Goal: Task Accomplishment & Management: Use online tool/utility

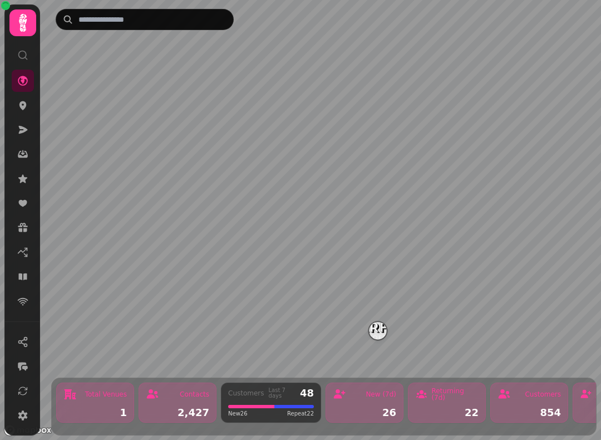
click at [20, 273] on icon at bounding box center [22, 276] width 8 height 7
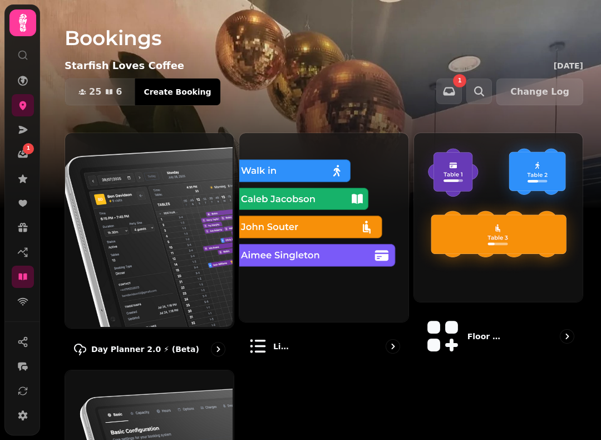
click at [146, 217] on img at bounding box center [148, 229] width 169 height 195
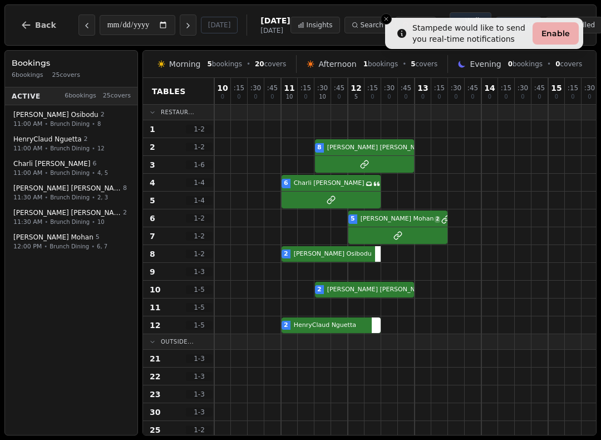
click at [55, 118] on span "[PERSON_NAME]" at bounding box center [55, 114] width 85 height 9
select select "****"
select select "*"
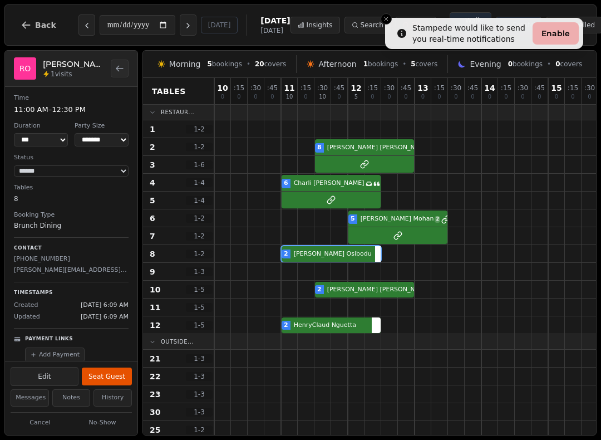
click at [126, 66] on button "Back to bookings list" at bounding box center [120, 69] width 18 height 18
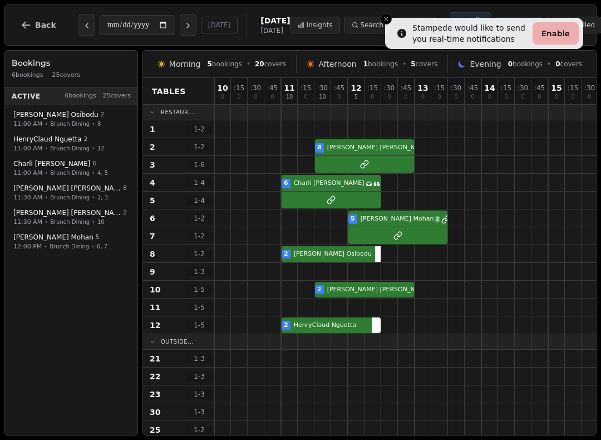
click at [84, 148] on span "Brunch Dining" at bounding box center [70, 148] width 40 height 8
select select "****"
select select "*"
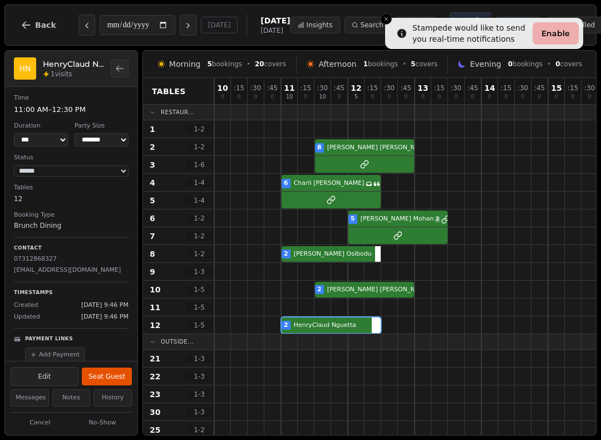
click at [117, 67] on icon "Back to bookings list" at bounding box center [119, 68] width 9 height 9
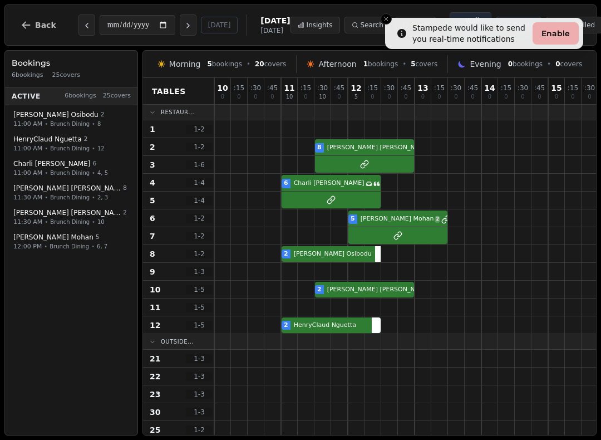
click at [45, 122] on span "•" at bounding box center [46, 124] width 3 height 8
select select "****"
select select "*"
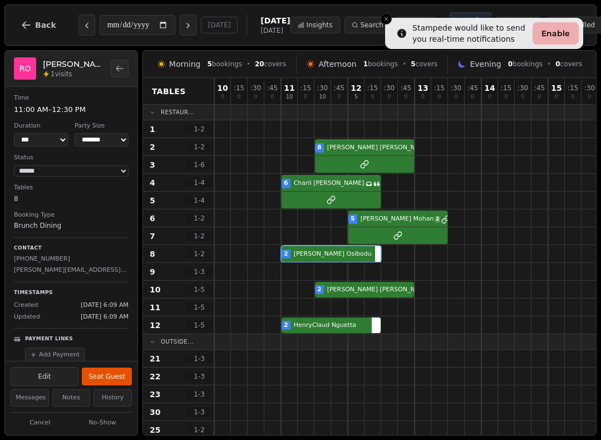
click at [121, 68] on icon "Back to bookings list" at bounding box center [119, 68] width 9 height 9
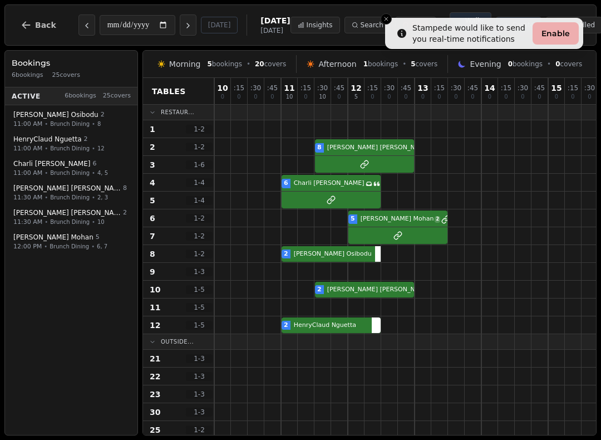
click at [35, 144] on span "[PERSON_NAME]" at bounding box center [47, 139] width 68 height 9
select select "****"
select select "*"
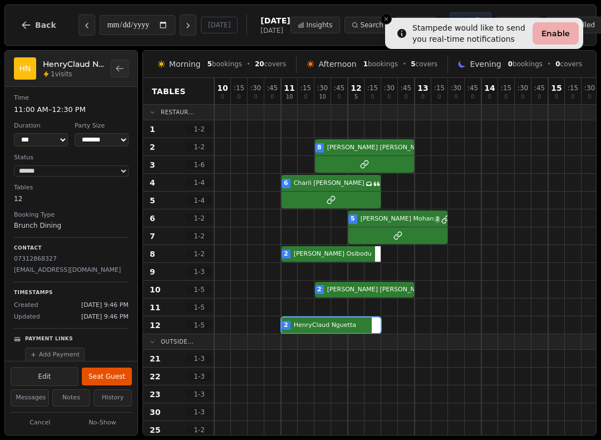
click at [120, 65] on button "Back to bookings list" at bounding box center [120, 69] width 18 height 18
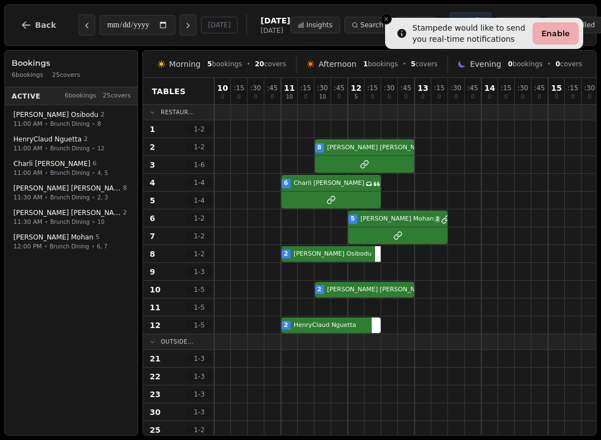
click at [72, 136] on button "[PERSON_NAME] 2 11:00 AM • Brunch Dining • 12" at bounding box center [71, 144] width 128 height 26
select select "****"
select select "*"
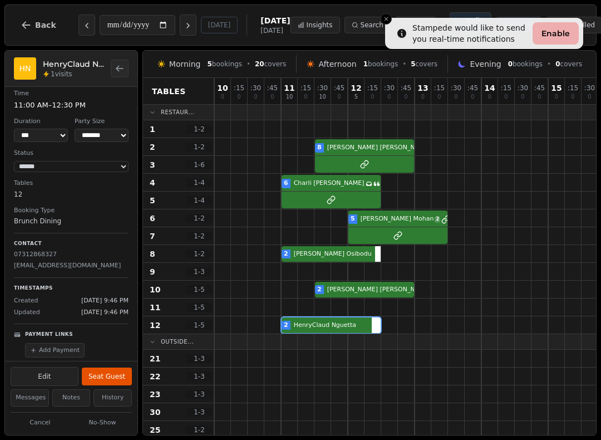
scroll to position [4, 0]
click at [127, 65] on button "Back to bookings list" at bounding box center [120, 69] width 18 height 18
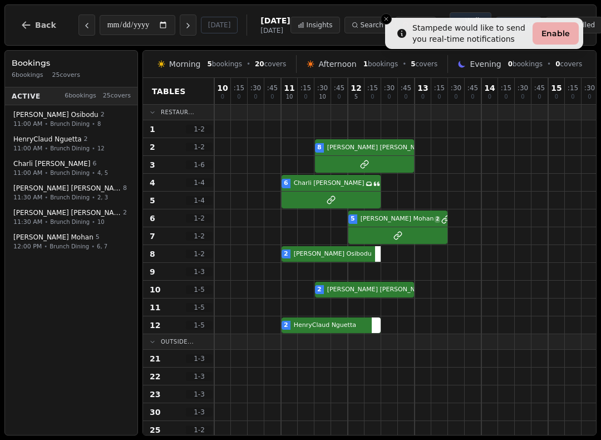
click at [79, 172] on span "Brunch Dining" at bounding box center [70, 173] width 40 height 8
select select "****"
select select "*"
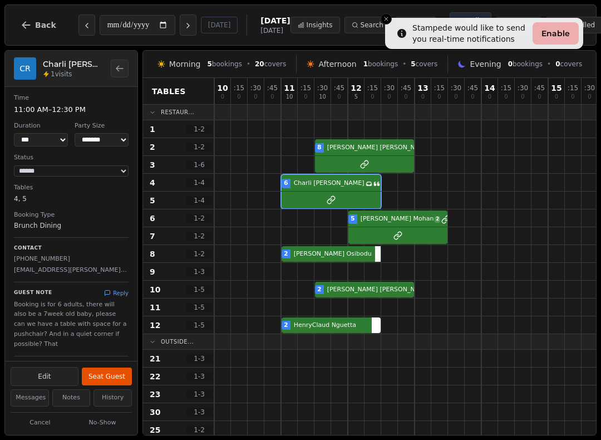
click at [119, 72] on icon "Back to bookings list" at bounding box center [119, 68] width 9 height 9
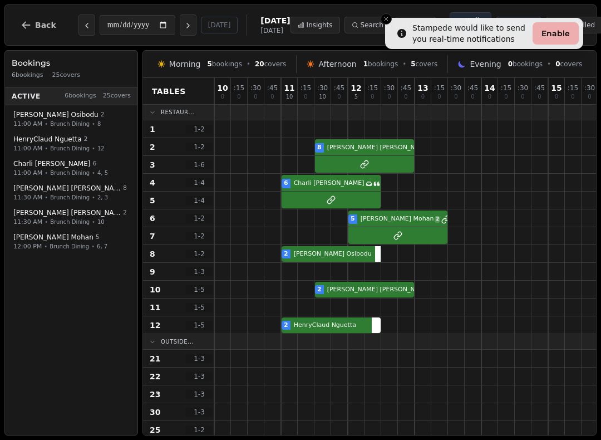
click at [60, 118] on span "[PERSON_NAME]" at bounding box center [55, 114] width 85 height 9
select select "****"
select select "*"
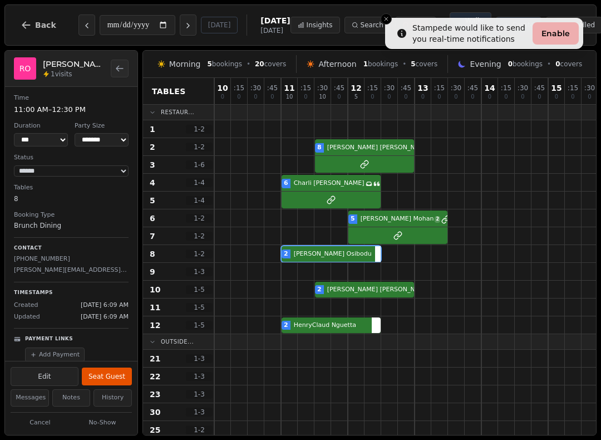
click at [125, 67] on button "Back to bookings list" at bounding box center [120, 69] width 18 height 18
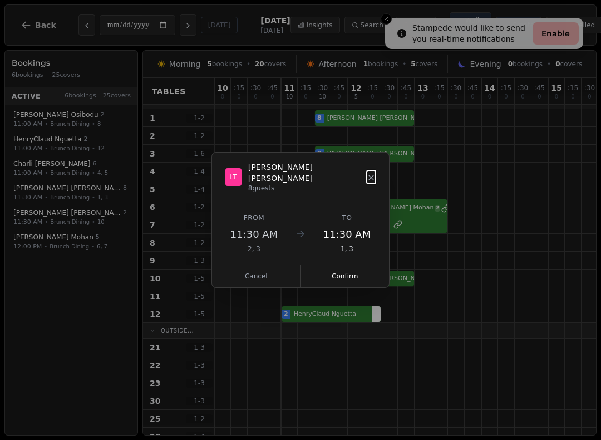
scroll to position [12, 0]
click at [371, 180] on icon at bounding box center [371, 177] width 9 height 9
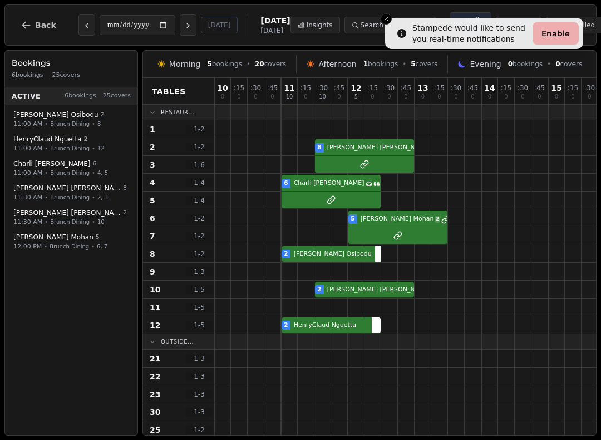
scroll to position [0, 0]
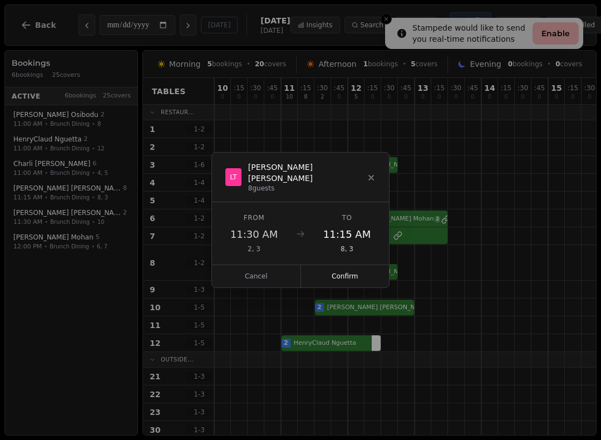
click at [375, 173] on icon at bounding box center [371, 177] width 9 height 9
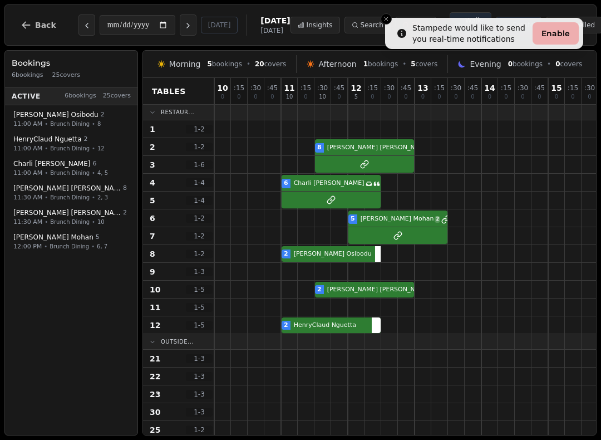
select select "****"
select select "*"
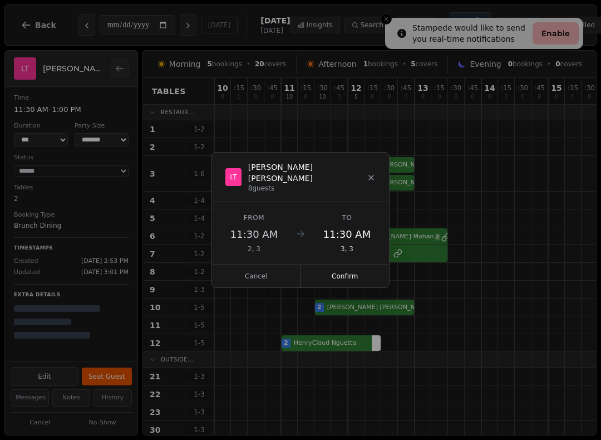
click at [375, 174] on icon at bounding box center [371, 177] width 9 height 9
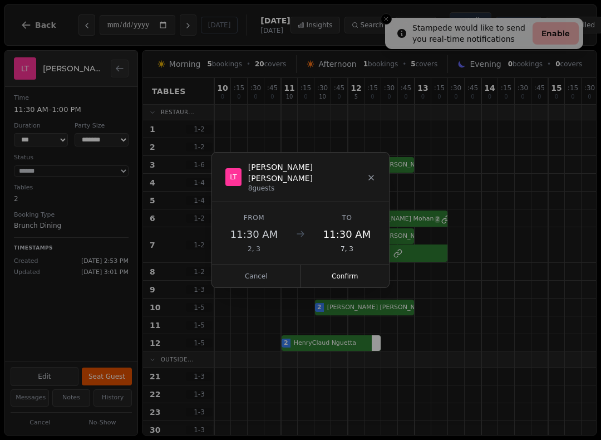
click at [352, 265] on button "Confirm" at bounding box center [345, 276] width 89 height 22
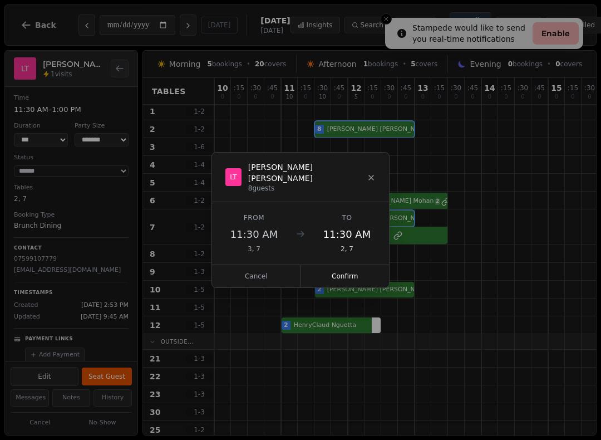
scroll to position [19, 0]
click at [349, 268] on button "Confirm" at bounding box center [345, 276] width 89 height 22
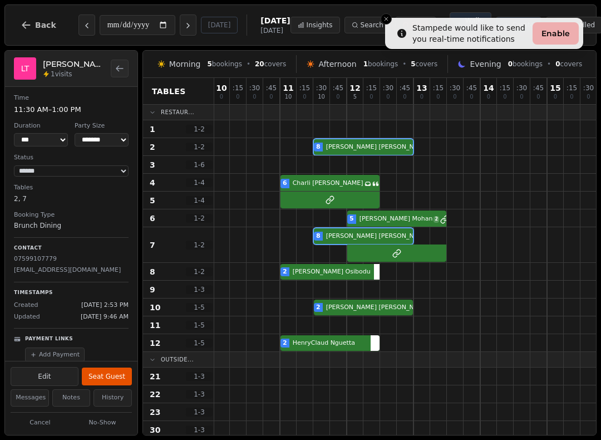
scroll to position [0, 1]
click at [410, 177] on div at bounding box center [405, 182] width 17 height 17
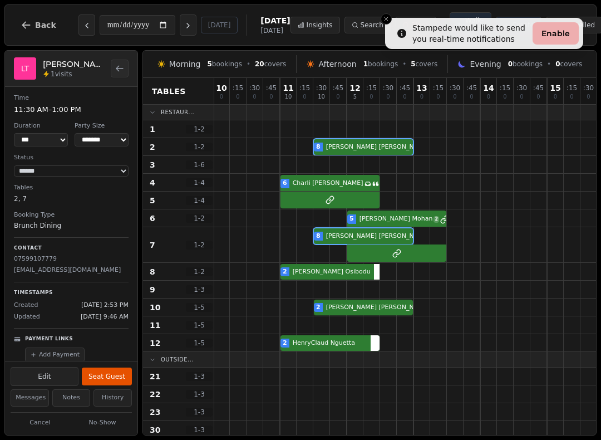
click at [124, 67] on button "Back to bookings list" at bounding box center [120, 69] width 18 height 18
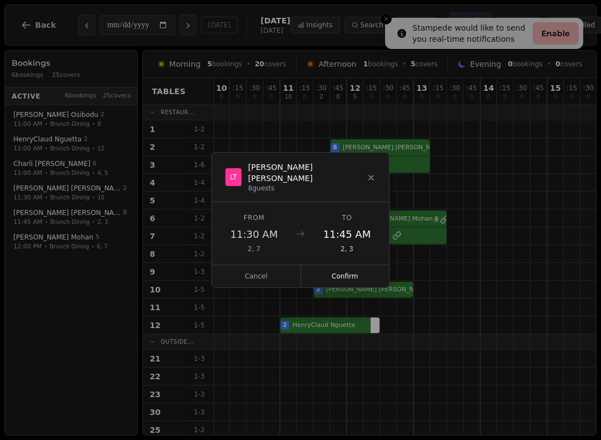
click at [378, 174] on div "LT [PERSON_NAME] 8 guests" at bounding box center [300, 178] width 177 height 50
click at [375, 175] on icon at bounding box center [371, 177] width 9 height 9
click at [341, 267] on button "Confirm" at bounding box center [345, 276] width 89 height 22
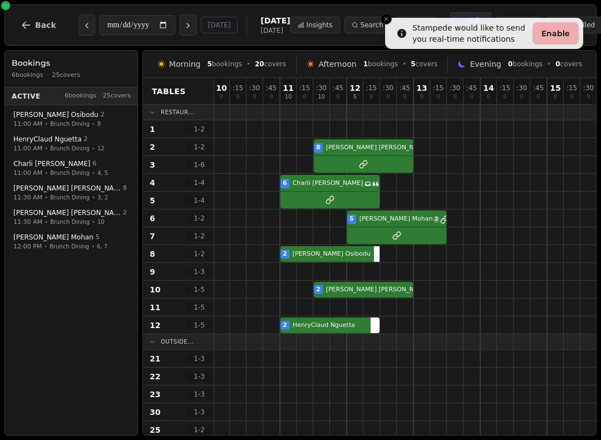
select select "****"
select select "*"
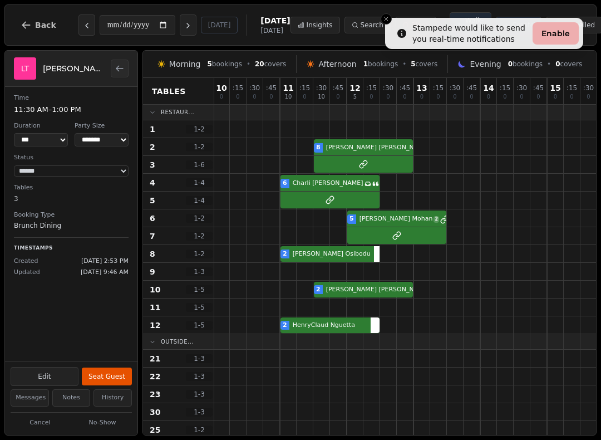
click at [344, 173] on div at bounding box center [338, 164] width 17 height 17
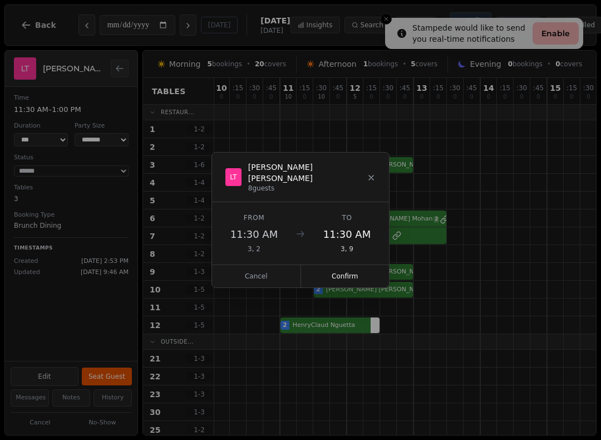
click at [350, 269] on button "Confirm" at bounding box center [345, 276] width 89 height 22
click at [351, 266] on button "Confirm" at bounding box center [345, 276] width 89 height 22
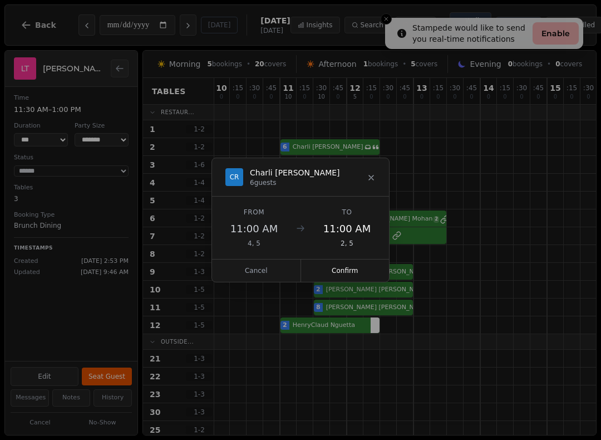
click at [374, 172] on button at bounding box center [371, 176] width 9 height 13
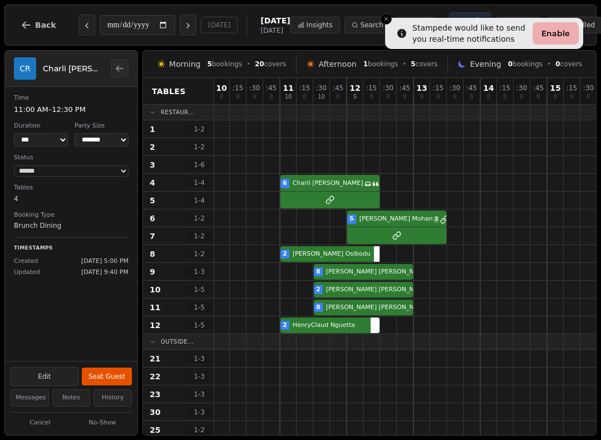
click at [318, 177] on div at bounding box center [322, 182] width 17 height 17
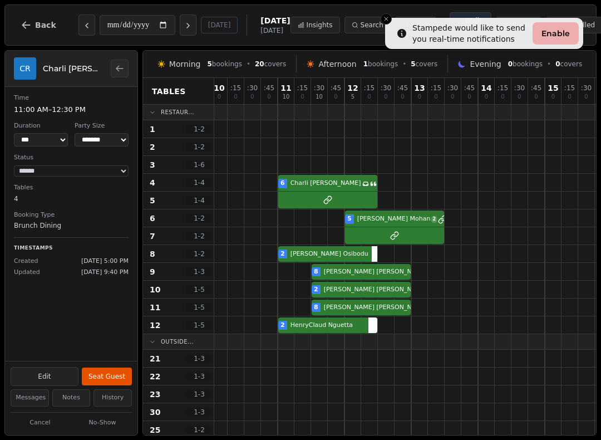
scroll to position [0, 3]
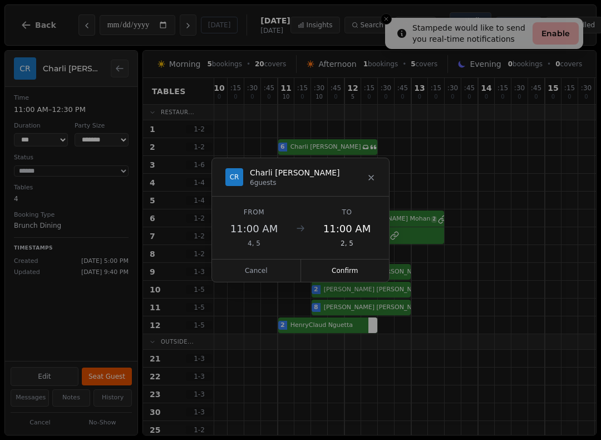
click at [350, 267] on button "Confirm" at bounding box center [345, 270] width 89 height 22
click at [361, 266] on button "Confirm" at bounding box center [345, 270] width 89 height 22
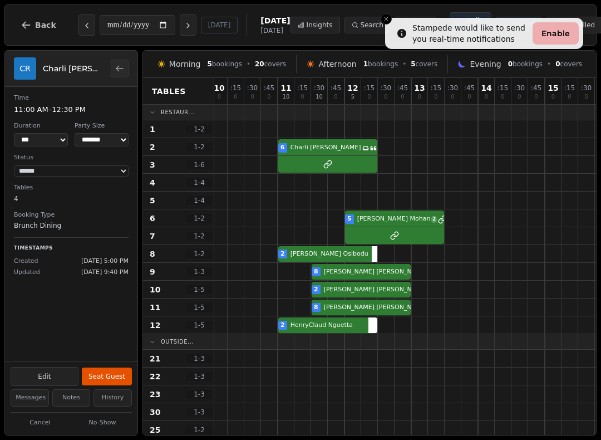
click at [127, 69] on button "Back to bookings list" at bounding box center [120, 69] width 18 height 18
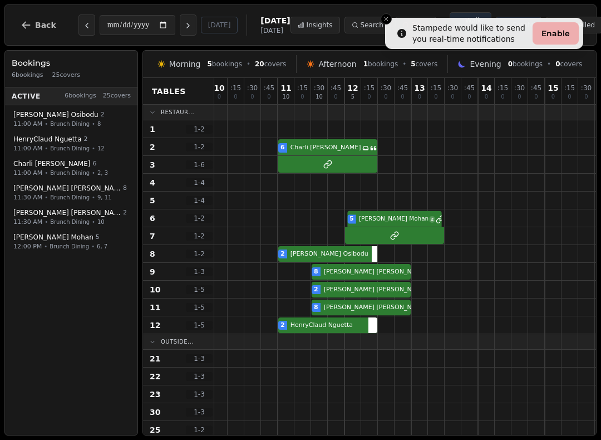
select select "****"
select select "*"
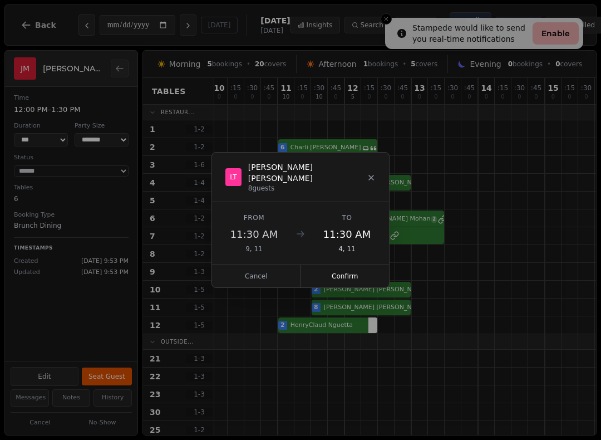
click at [356, 265] on button "Confirm" at bounding box center [345, 276] width 89 height 22
click at [357, 268] on button "Confirm" at bounding box center [345, 276] width 89 height 22
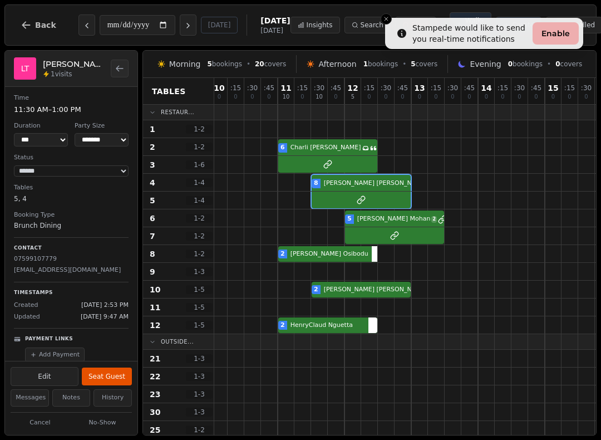
scroll to position [0, 0]
click at [126, 71] on button "Back to bookings list" at bounding box center [120, 69] width 18 height 18
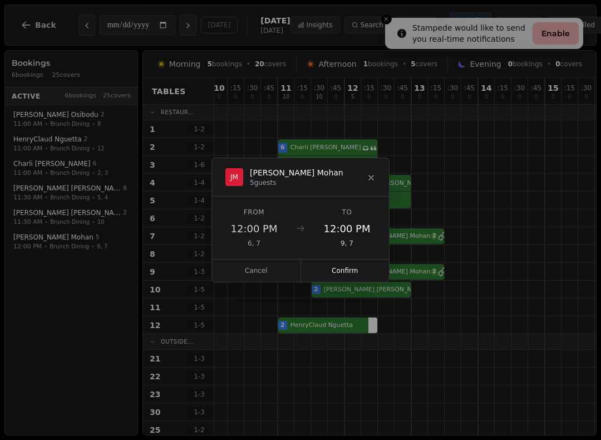
click at [355, 267] on button "Confirm" at bounding box center [345, 270] width 89 height 22
click at [370, 174] on icon at bounding box center [371, 177] width 9 height 9
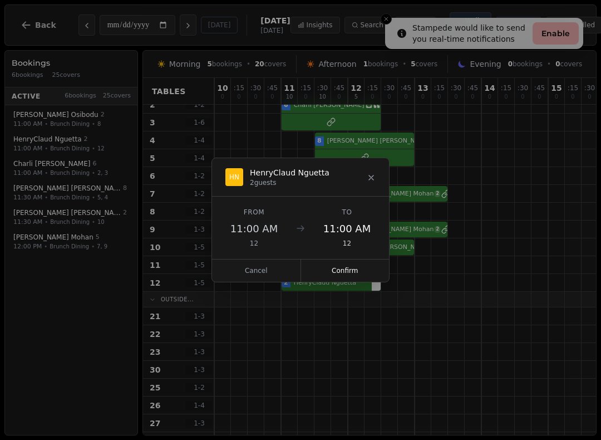
scroll to position [35, 0]
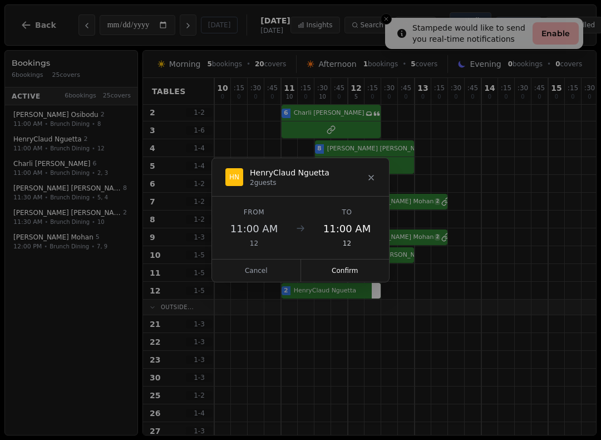
click at [375, 173] on button at bounding box center [371, 176] width 9 height 13
click at [352, 271] on button "Confirm" at bounding box center [345, 270] width 89 height 22
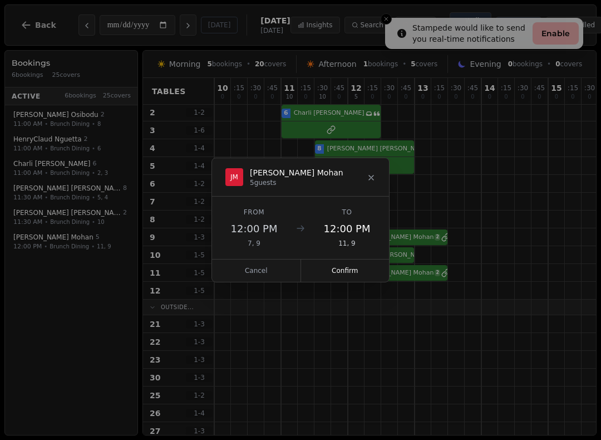
click at [365, 267] on button "Confirm" at bounding box center [345, 270] width 89 height 22
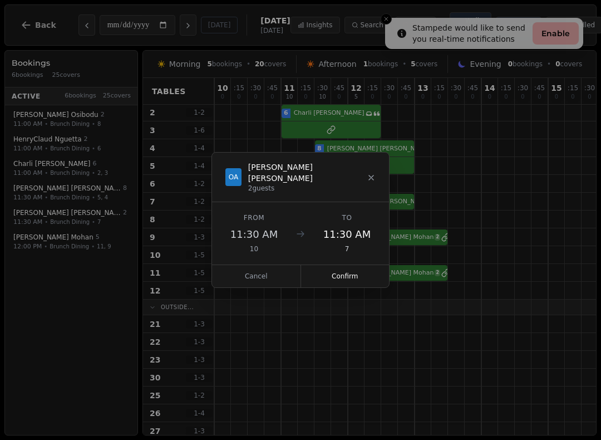
click at [363, 265] on button "Confirm" at bounding box center [345, 276] width 89 height 22
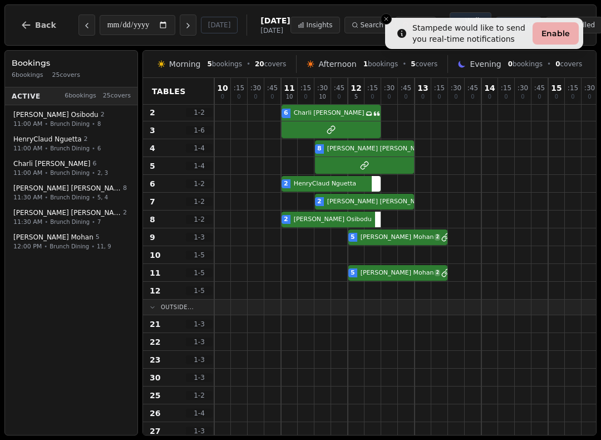
click at [71, 189] on div "[PERSON_NAME] 8" at bounding box center [70, 188] width 114 height 9
select select "****"
select select "*"
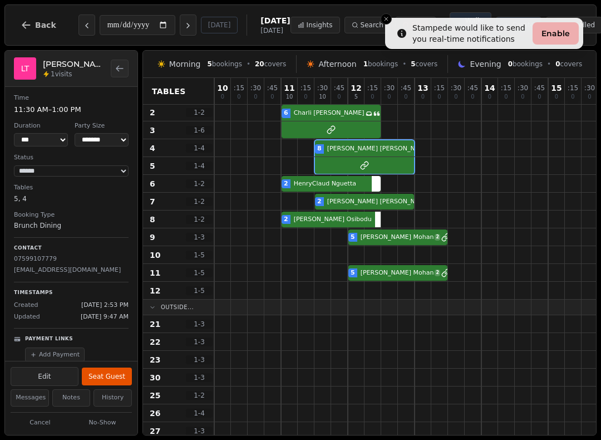
click at [116, 71] on icon "Back to bookings list" at bounding box center [119, 68] width 7 height 5
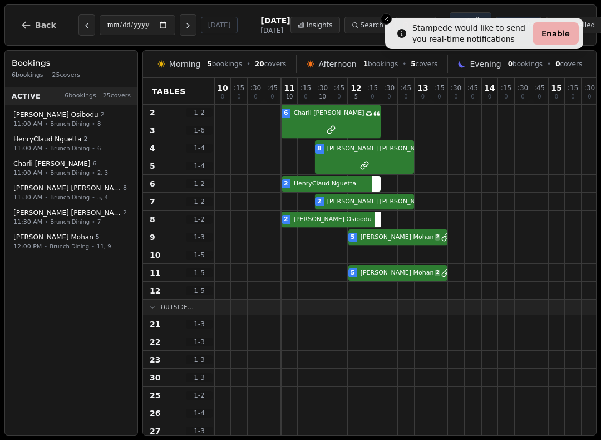
select select "****"
select select "*"
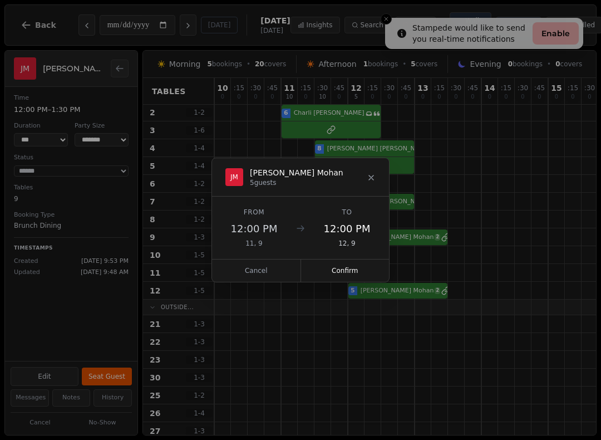
click at [343, 266] on button "Confirm" at bounding box center [345, 270] width 89 height 22
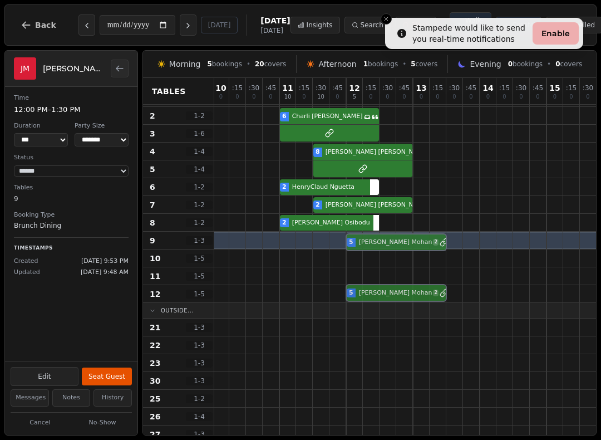
scroll to position [34, 2]
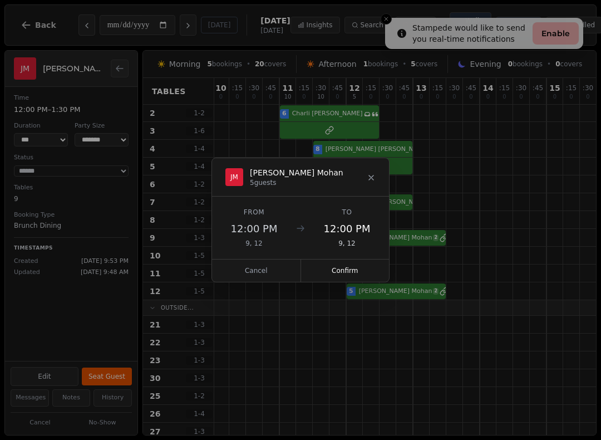
click at [374, 176] on icon at bounding box center [371, 177] width 9 height 9
click at [360, 267] on button "Confirm" at bounding box center [345, 270] width 89 height 22
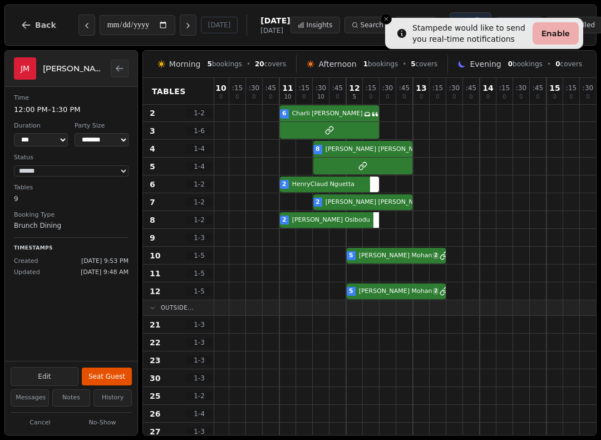
click at [117, 57] on div "[PERSON_NAME]" at bounding box center [71, 69] width 133 height 36
click at [126, 70] on button "Back to bookings list" at bounding box center [120, 69] width 18 height 18
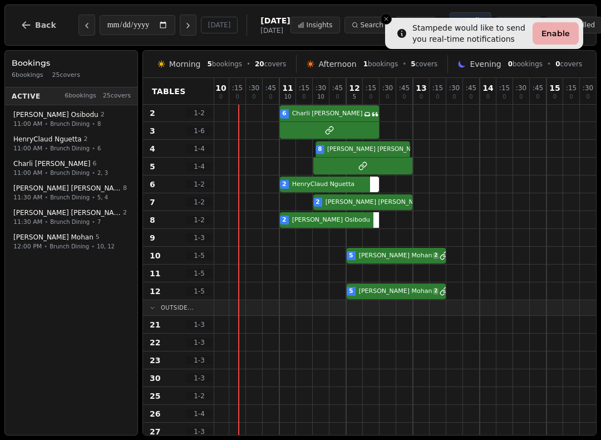
select select "****"
select select "*"
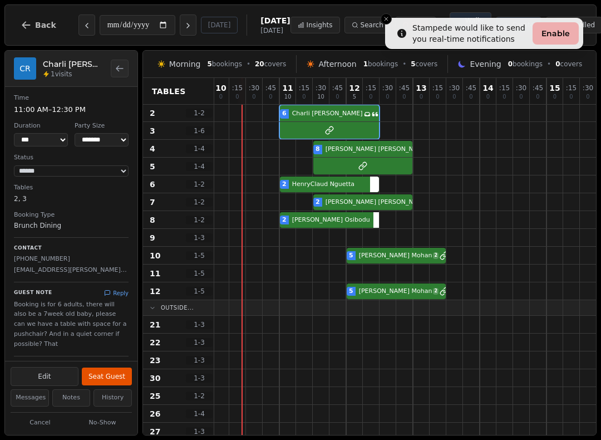
click at [121, 71] on icon "Back to bookings list" at bounding box center [119, 68] width 7 height 5
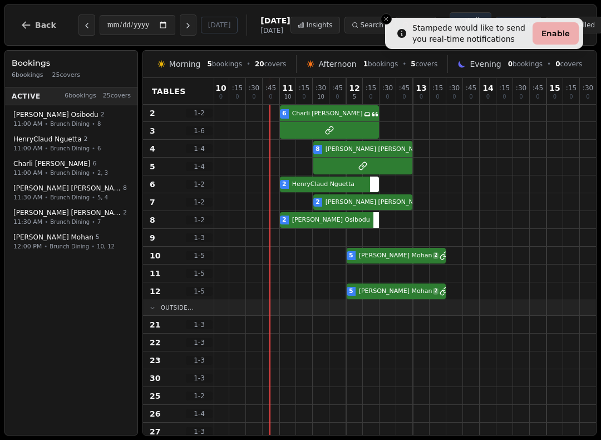
select select "****"
select select "*"
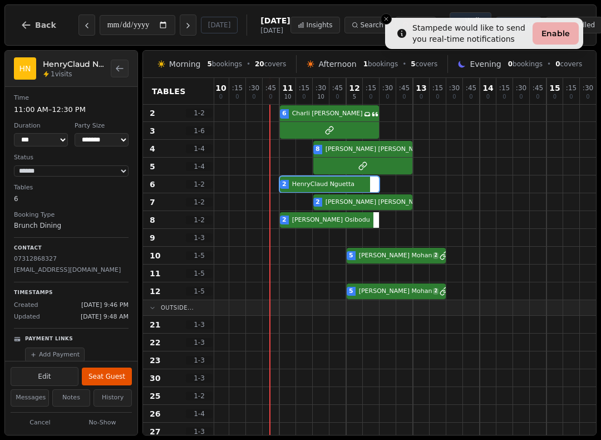
click at [109, 376] on button "Seat Guest" at bounding box center [107, 377] width 50 height 18
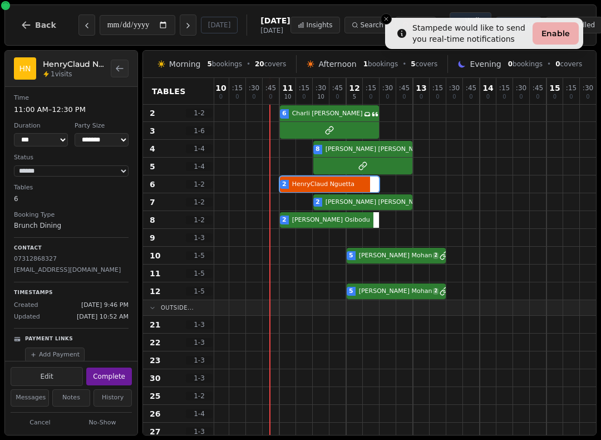
click at [121, 75] on button "Back to bookings list" at bounding box center [120, 69] width 18 height 18
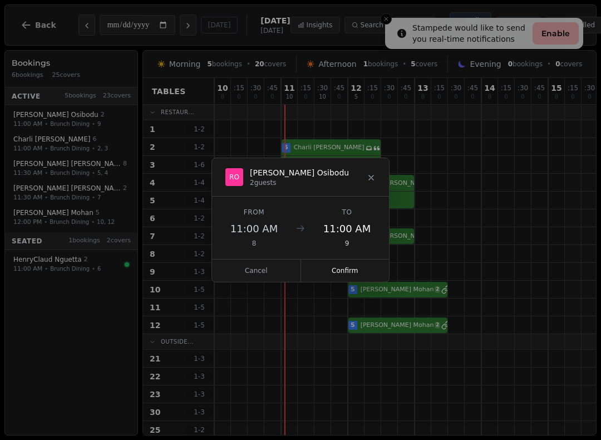
scroll to position [0, 0]
click at [353, 275] on button "Confirm" at bounding box center [345, 270] width 89 height 22
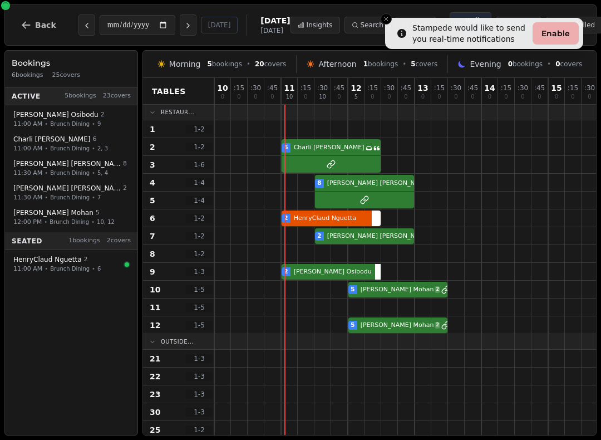
select select "****"
select select "*"
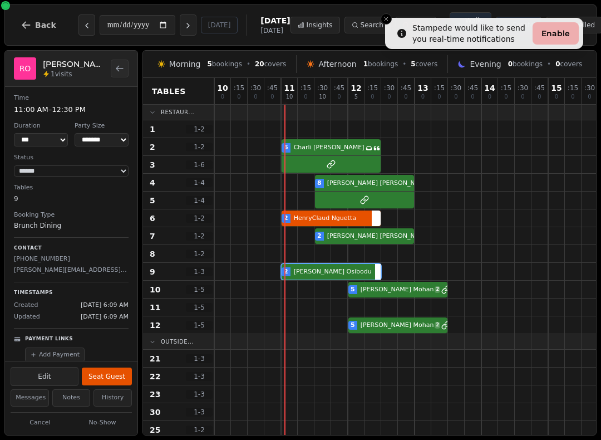
click at [121, 371] on button "Seat Guest" at bounding box center [107, 377] width 50 height 18
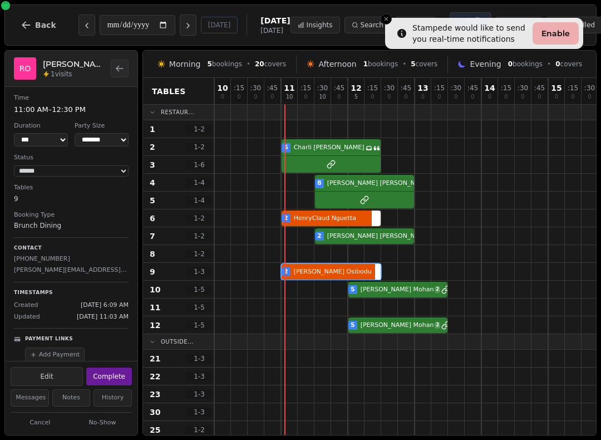
click at [252, 236] on div at bounding box center [256, 235] width 17 height 17
click at [126, 73] on button "Back to bookings list" at bounding box center [120, 69] width 18 height 18
